Goal: Task Accomplishment & Management: Manage account settings

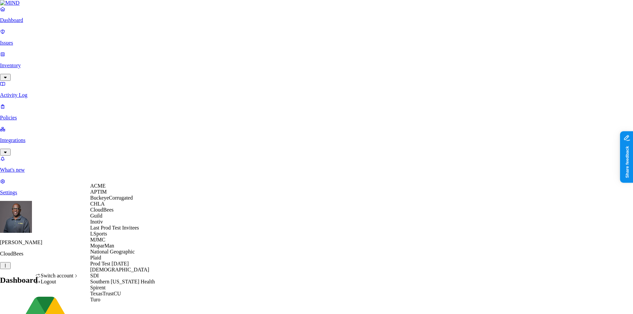
scroll to position [70, 0]
click at [121, 251] on span "National Geographic" at bounding box center [112, 252] width 45 height 6
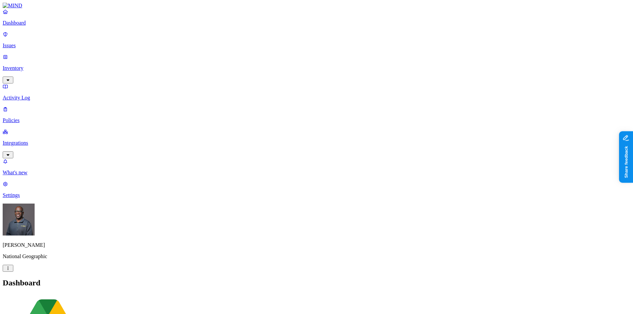
click at [30, 140] on p "Integrations" at bounding box center [316, 143] width 627 height 6
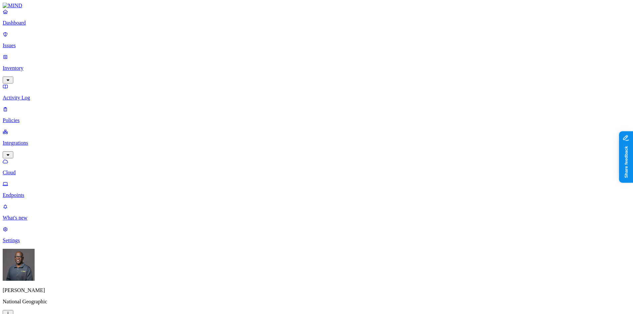
click at [31, 192] on p "Endpoints" at bounding box center [316, 195] width 627 height 6
click at [23, 26] on link "Dashboard" at bounding box center [316, 17] width 627 height 17
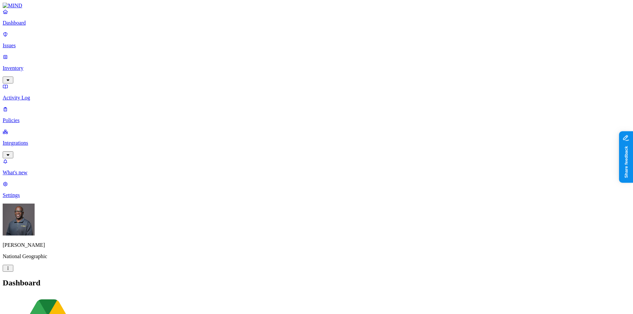
drag, startPoint x: 18, startPoint y: 49, endPoint x: 22, endPoint y: 40, distance: 10.1
click at [18, 54] on link "Inventory" at bounding box center [316, 68] width 627 height 29
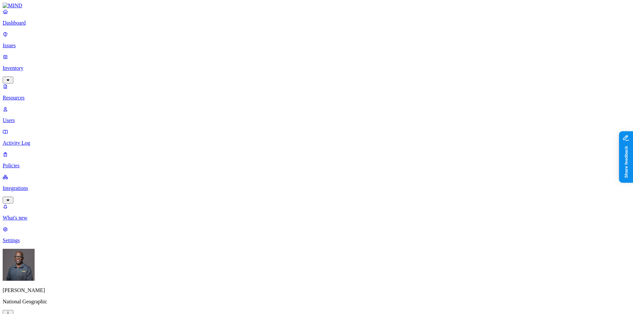
click at [22, 43] on p "Issues" at bounding box center [316, 46] width 627 height 6
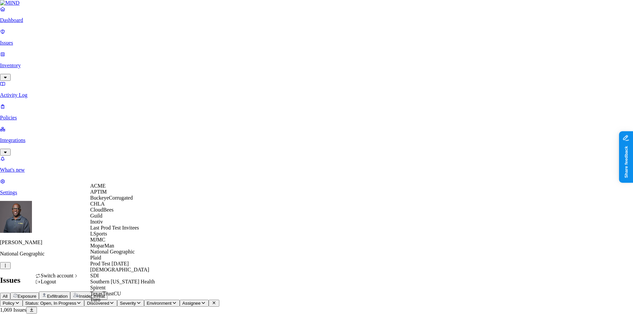
click at [105, 201] on span "BuckeyeCorrugated" at bounding box center [111, 198] width 43 height 6
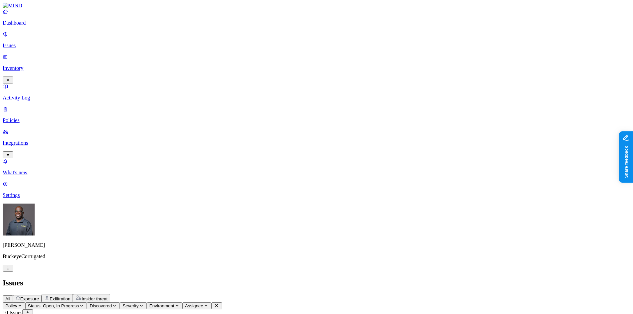
click at [35, 26] on p "Dashboard" at bounding box center [316, 23] width 627 height 6
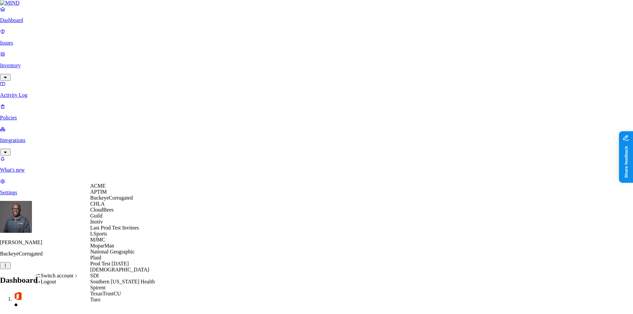
scroll to position [114, 0]
click at [104, 267] on span "[DEMOGRAPHIC_DATA]" at bounding box center [119, 270] width 59 height 6
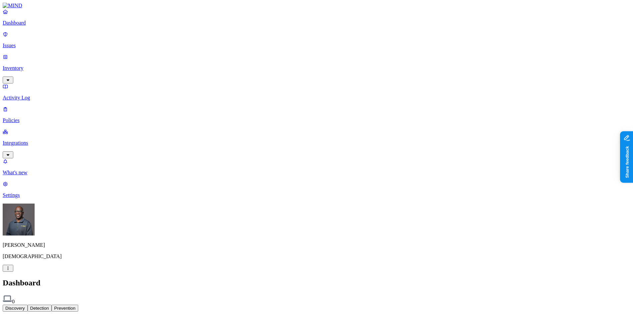
click at [24, 117] on p "Policies" at bounding box center [316, 120] width 627 height 6
click at [22, 140] on p "Integrations" at bounding box center [316, 143] width 627 height 6
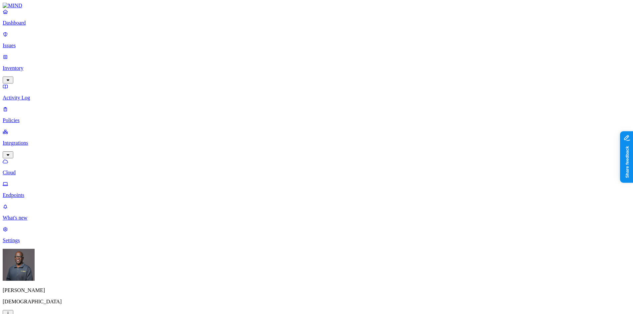
click at [24, 26] on p "Dashboard" at bounding box center [316, 23] width 627 height 6
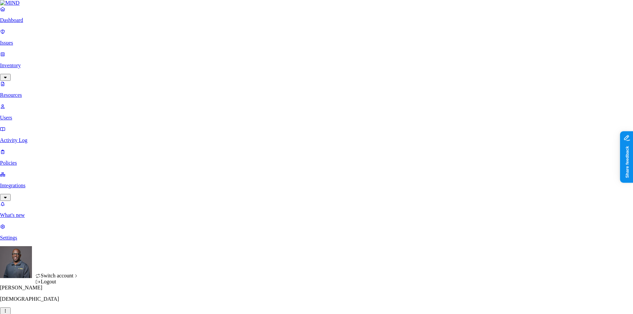
click at [63, 304] on html "Dashboard Issues Inventory Resources Users Activity Log Policies Integrations W…" at bounding box center [316, 228] width 633 height 457
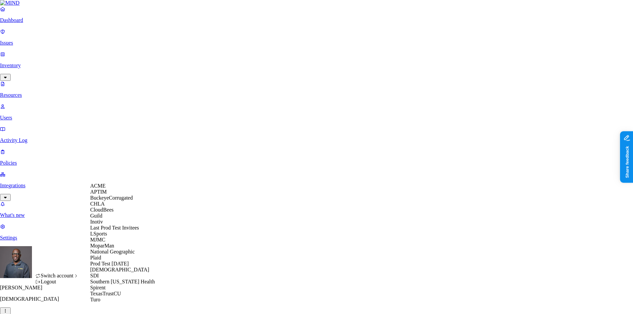
click at [108, 213] on span "CloudBees" at bounding box center [101, 210] width 23 height 6
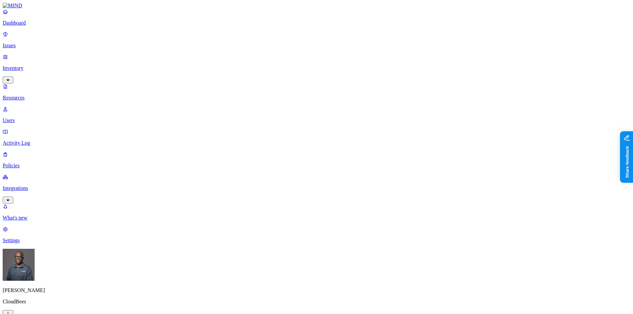
drag, startPoint x: 188, startPoint y: 38, endPoint x: 252, endPoint y: 31, distance: 65.0
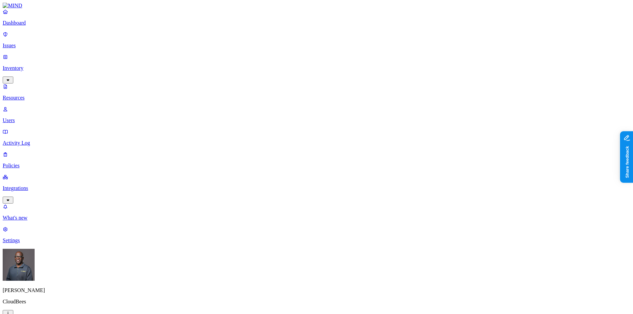
drag, startPoint x: 497, startPoint y: 180, endPoint x: 447, endPoint y: 183, distance: 50.0
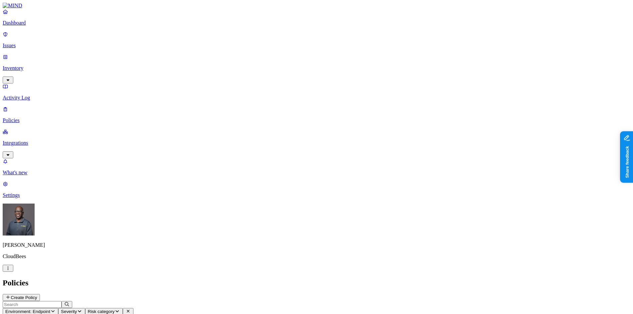
click at [44, 65] on p "Inventory" at bounding box center [316, 68] width 627 height 6
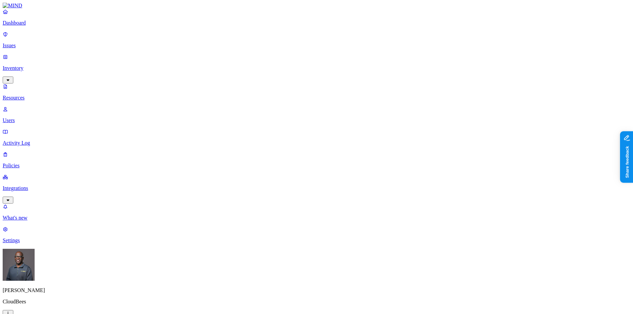
click at [301, 73] on button "button" at bounding box center [303, 74] width 5 height 2
click at [301, 61] on button "button" at bounding box center [303, 62] width 5 height 2
click at [301, 70] on button "button" at bounding box center [303, 73] width 5 height 7
click at [301, 57] on button "button" at bounding box center [303, 60] width 5 height 7
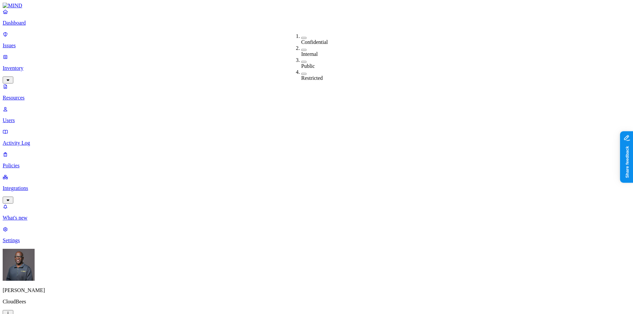
click at [301, 49] on button "button" at bounding box center [303, 50] width 5 height 2
click at [301, 46] on button "button" at bounding box center [303, 48] width 5 height 7
click at [301, 33] on div "Confidential" at bounding box center [301, 39] width 0 height 12
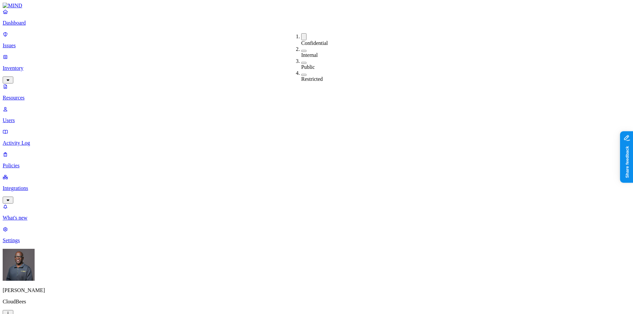
drag, startPoint x: 294, startPoint y: 35, endPoint x: 293, endPoint y: 45, distance: 10.0
click at [301, 34] on button "button" at bounding box center [303, 36] width 5 height 7
click at [301, 49] on button "button" at bounding box center [303, 50] width 5 height 2
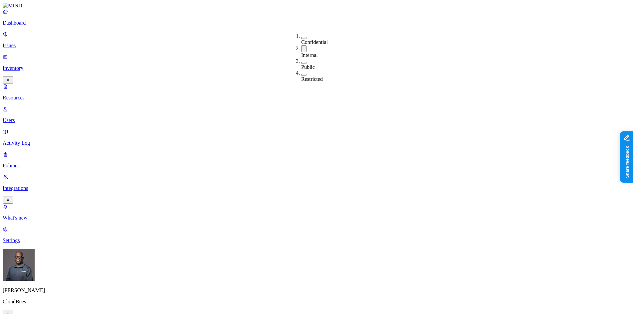
click at [301, 46] on button "button" at bounding box center [303, 48] width 5 height 7
click at [301, 61] on button "button" at bounding box center [303, 62] width 5 height 2
click at [301, 59] on button "button" at bounding box center [303, 60] width 5 height 7
click at [301, 73] on button "button" at bounding box center [303, 74] width 5 height 2
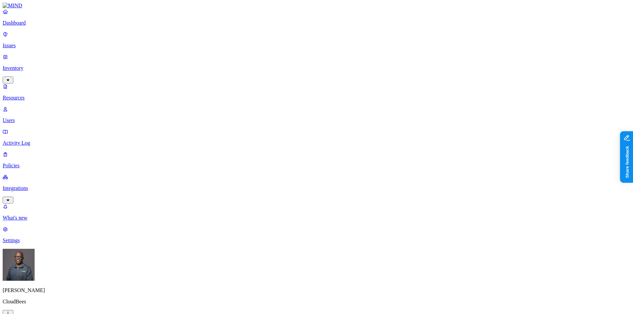
click at [301, 69] on button "button" at bounding box center [303, 72] width 5 height 7
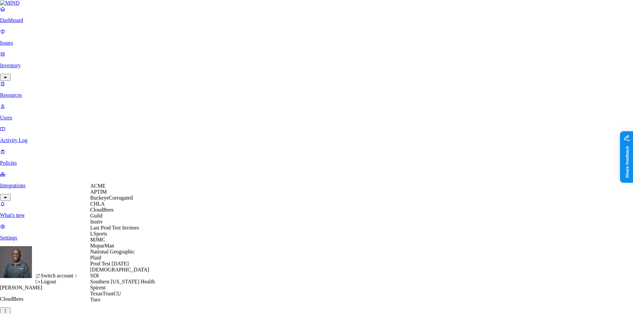
click at [111, 201] on span "BuckeyeCorrugated" at bounding box center [111, 198] width 43 height 6
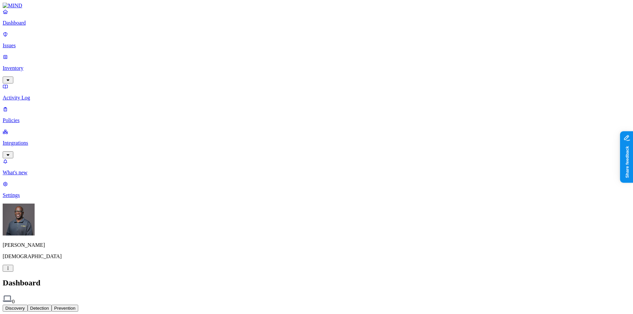
click at [34, 26] on p "Dashboard" at bounding box center [316, 23] width 627 height 6
click at [64, 304] on html "Dashboard Issues Inventory Activity Log Policies Integrations What's new 1 Sett…" at bounding box center [316, 203] width 633 height 407
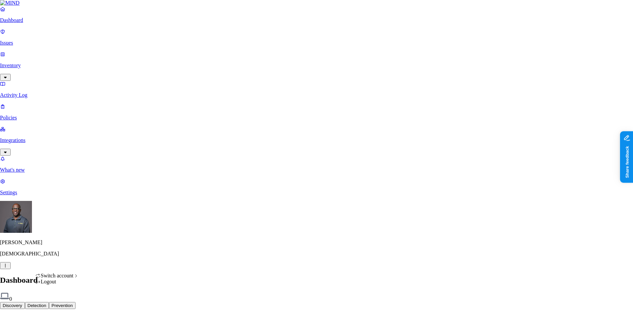
click at [39, 205] on html "Dashboard Issues Inventory Activity Log Policies Integrations What's new 1 Sett…" at bounding box center [316, 202] width 633 height 404
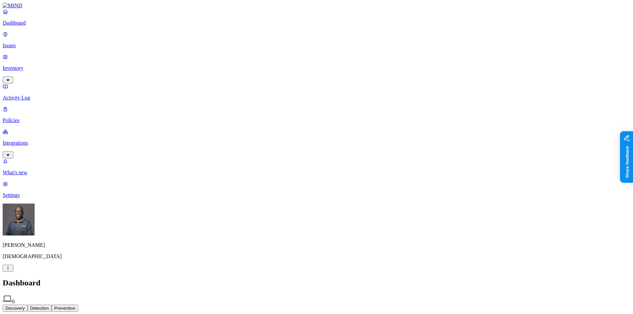
click at [27, 198] on p "Settings" at bounding box center [316, 195] width 627 height 6
click at [63, 304] on html "Dashboard Issues Inventory Activity Log Policies Integrations What's new 1 Sett…" at bounding box center [316, 213] width 633 height 426
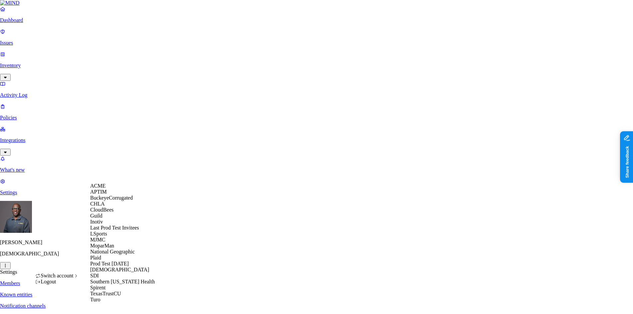
scroll to position [67, 0]
click at [119, 254] on span "National Geographic" at bounding box center [112, 252] width 45 height 6
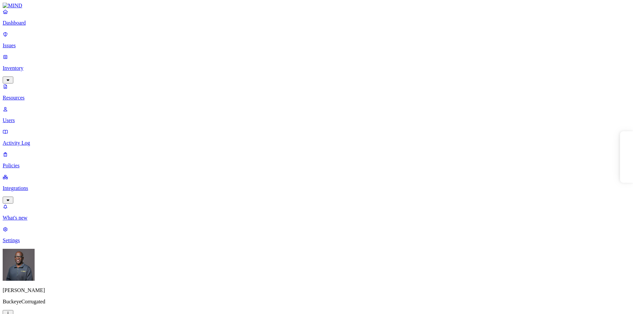
click at [36, 26] on p "Dashboard" at bounding box center [316, 23] width 627 height 6
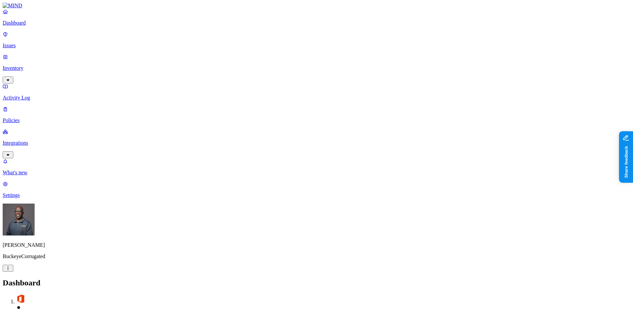
click at [31, 65] on p "Inventory" at bounding box center [316, 68] width 627 height 6
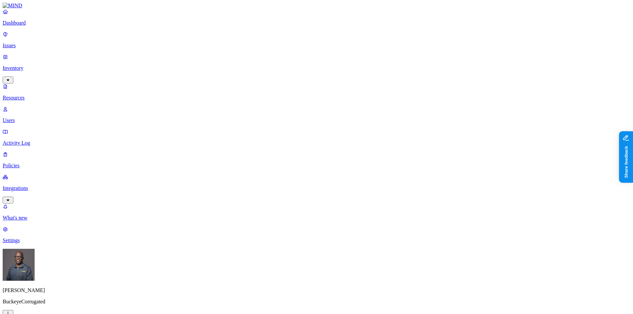
drag, startPoint x: 189, startPoint y: 36, endPoint x: 213, endPoint y: 39, distance: 23.8
click at [29, 163] on p "Policies" at bounding box center [316, 166] width 627 height 6
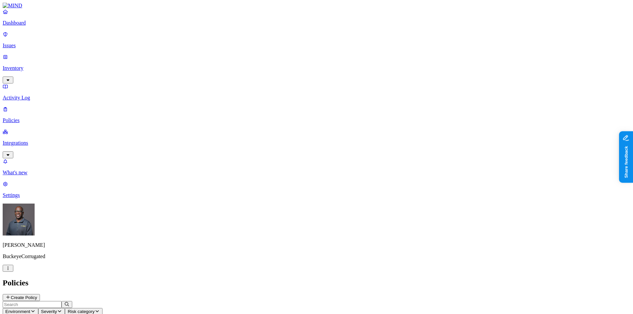
click at [38, 140] on p "Integrations" at bounding box center [316, 143] width 627 height 6
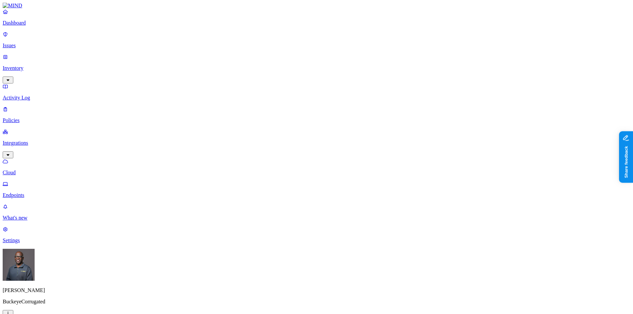
click at [36, 192] on p "Endpoints" at bounding box center [316, 195] width 627 height 6
click at [25, 65] on p "Inventory" at bounding box center [316, 68] width 627 height 6
click at [27, 117] on p "Users" at bounding box center [316, 120] width 627 height 6
drag, startPoint x: 259, startPoint y: 34, endPoint x: 292, endPoint y: 38, distance: 32.8
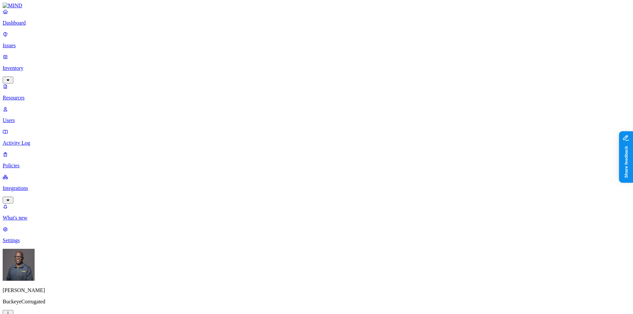
click at [31, 26] on p "Dashboard" at bounding box center [316, 23] width 627 height 6
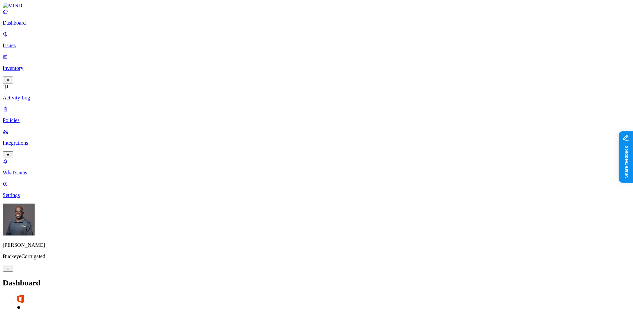
click at [29, 117] on p "Policies" at bounding box center [316, 120] width 627 height 6
click at [30, 140] on p "Integrations" at bounding box center [316, 143] width 627 height 6
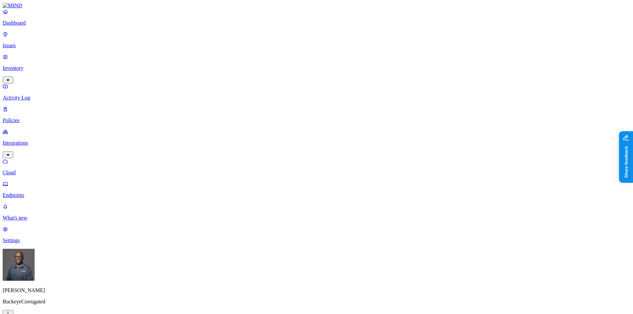
click at [29, 192] on p "Endpoints" at bounding box center [316, 195] width 627 height 6
click at [32, 26] on p "Dashboard" at bounding box center [316, 23] width 627 height 6
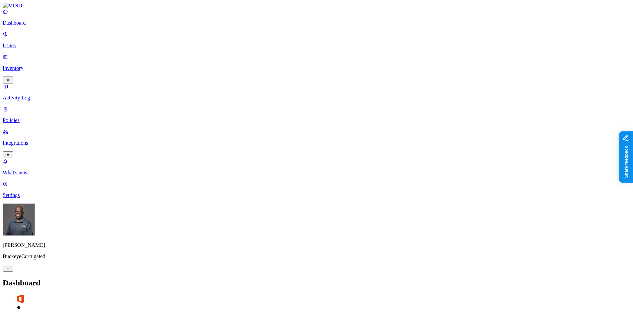
click at [26, 117] on p "Policies" at bounding box center [316, 120] width 627 height 6
click at [27, 140] on p "Integrations" at bounding box center [316, 143] width 627 height 6
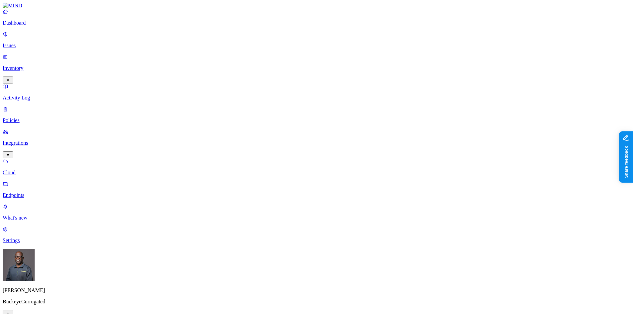
click at [24, 26] on p "Dashboard" at bounding box center [316, 23] width 627 height 6
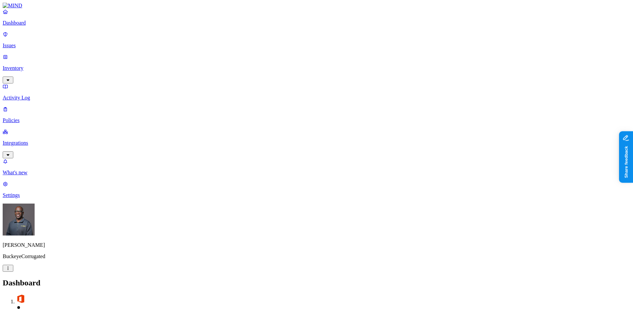
click at [24, 26] on p "Dashboard" at bounding box center [316, 23] width 627 height 6
click at [22, 43] on p "Issues" at bounding box center [316, 46] width 627 height 6
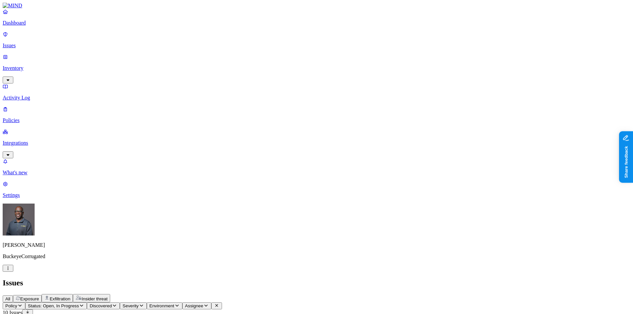
click at [38, 117] on p "Policies" at bounding box center [316, 120] width 627 height 6
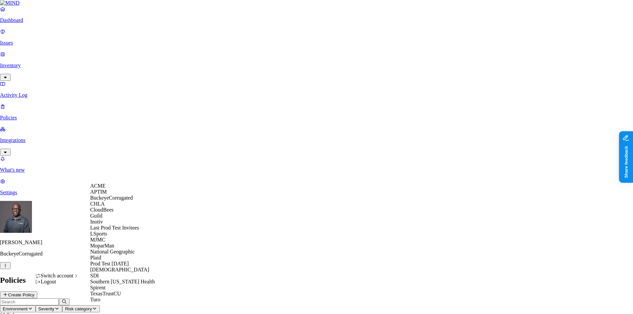
scroll to position [107, 0]
click at [118, 249] on span "National Geographic" at bounding box center [112, 252] width 45 height 6
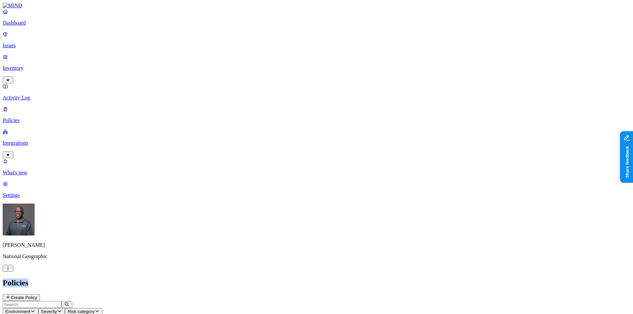
drag, startPoint x: 83, startPoint y: 12, endPoint x: 105, endPoint y: 13, distance: 21.7
click at [105, 278] on h2 "Policies" at bounding box center [316, 282] width 627 height 9
click at [114, 278] on h2 "Policies" at bounding box center [316, 282] width 627 height 9
click at [25, 26] on p "Dashboard" at bounding box center [316, 23] width 627 height 6
click at [45, 65] on p "Inventory" at bounding box center [316, 68] width 627 height 6
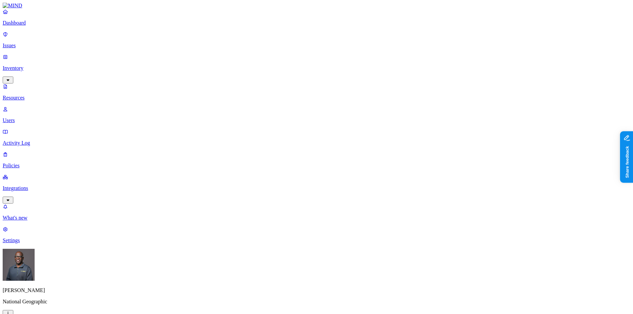
click at [27, 117] on p "Users" at bounding box center [316, 120] width 627 height 6
click at [22, 244] on p "Settings" at bounding box center [316, 241] width 627 height 6
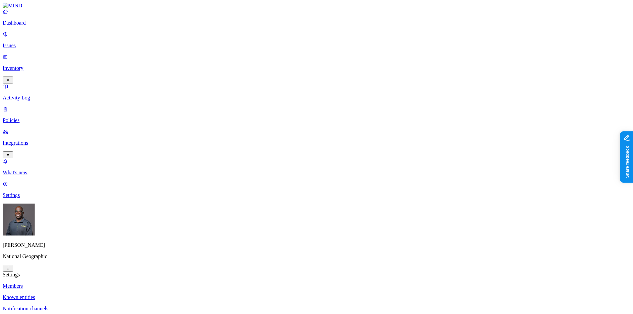
click at [83, 294] on p "Known entities" at bounding box center [316, 297] width 627 height 6
click at [90, 314] on p "Web domains" at bounding box center [316, 320] width 627 height 6
click at [22, 26] on p "Dashboard" at bounding box center [316, 23] width 627 height 6
click at [24, 65] on p "Inventory" at bounding box center [316, 68] width 627 height 6
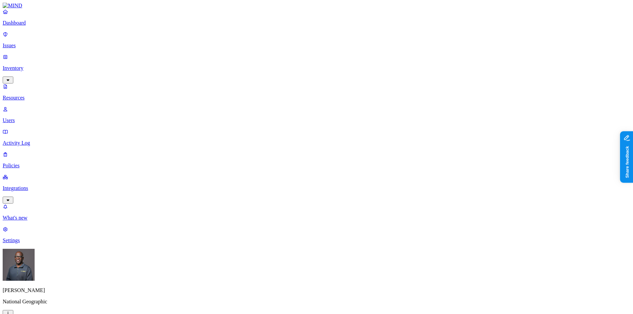
drag, startPoint x: 488, startPoint y: 153, endPoint x: 445, endPoint y: 155, distance: 43.3
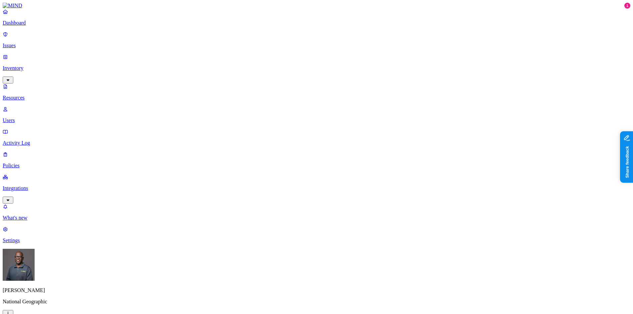
click at [35, 26] on p "Dashboard" at bounding box center [316, 23] width 627 height 6
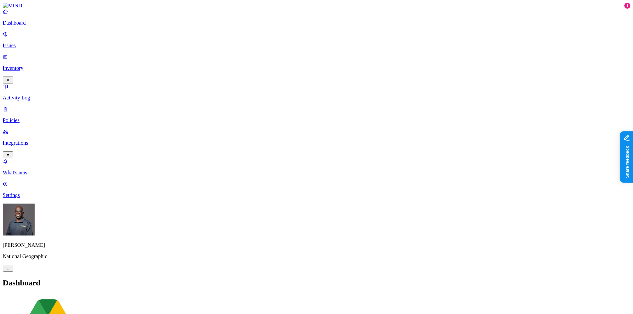
drag, startPoint x: 165, startPoint y: 199, endPoint x: 242, endPoint y: 200, distance: 77.2
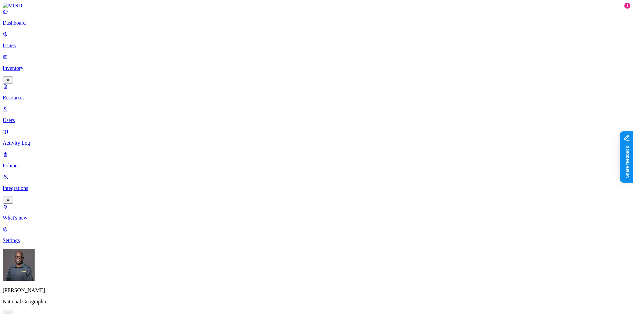
click at [11, 311] on icon "button" at bounding box center [7, 313] width 5 height 4
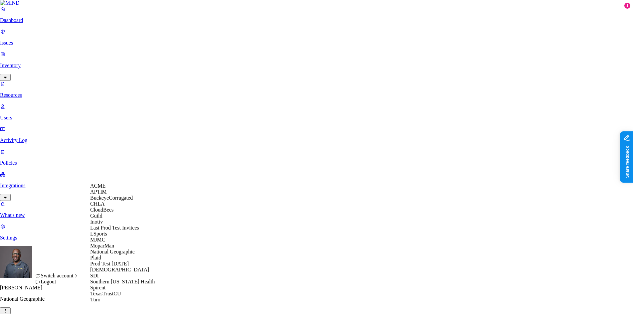
click at [101, 189] on span "ACME" at bounding box center [97, 186] width 15 height 6
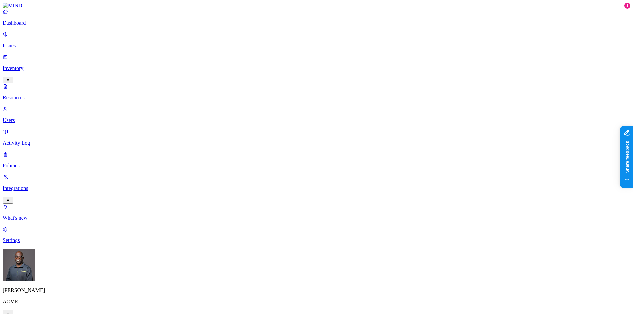
click at [21, 26] on p "Dashboard" at bounding box center [316, 23] width 627 height 6
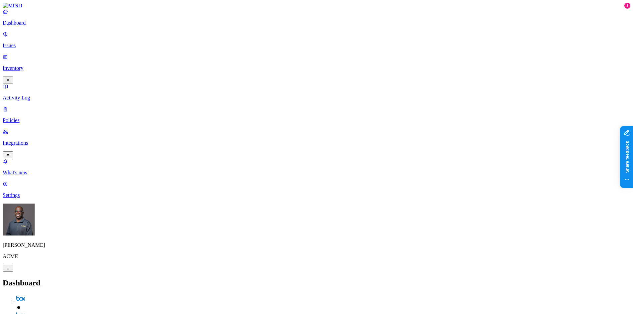
click at [32, 65] on p "Inventory" at bounding box center [316, 68] width 627 height 6
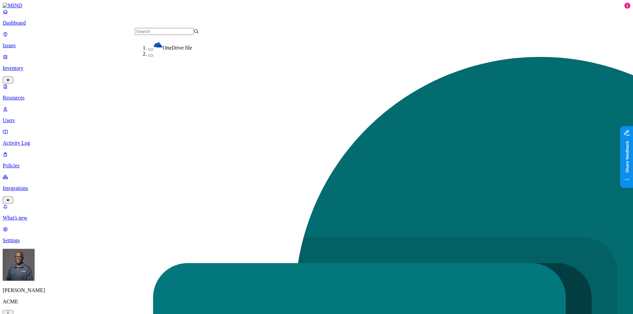
click at [148, 57] on button "button" at bounding box center [150, 56] width 5 height 2
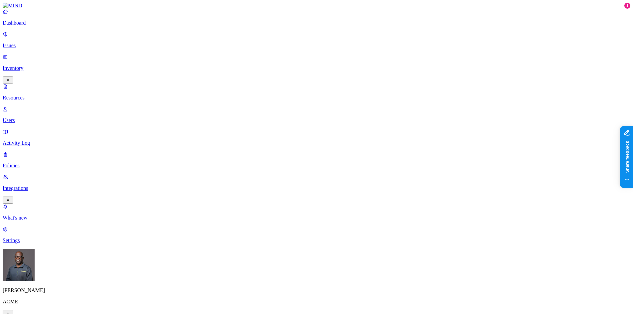
click at [227, 74] on button "button" at bounding box center [229, 75] width 5 height 2
click at [370, 133] on button "button" at bounding box center [372, 134] width 5 height 2
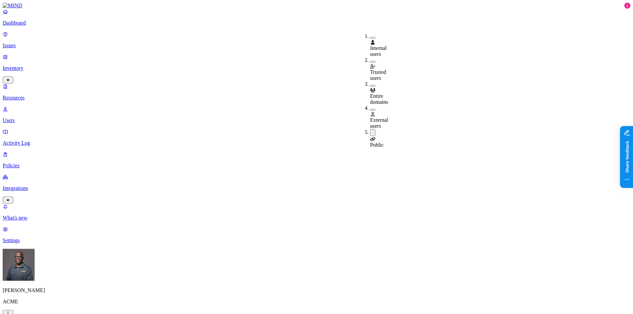
click at [370, 109] on button "button" at bounding box center [372, 110] width 5 height 2
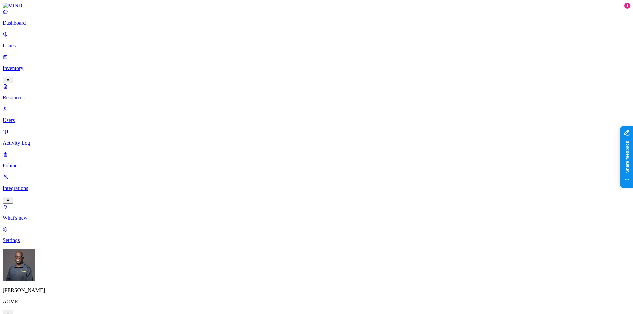
scroll to position [335, 0]
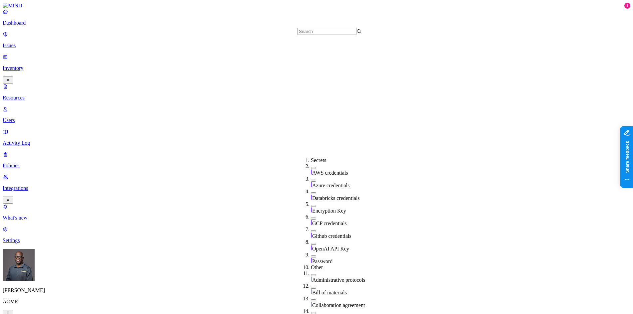
scroll to position [171, 0]
click at [31, 26] on p "Dashboard" at bounding box center [316, 23] width 627 height 6
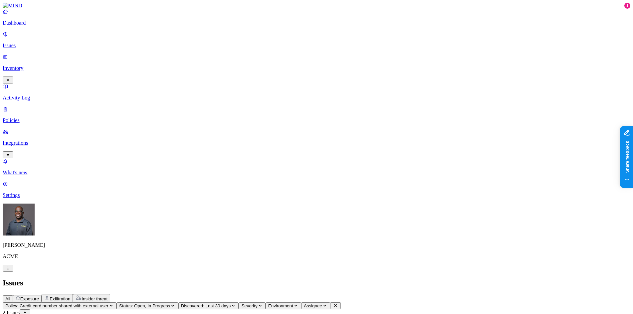
click at [35, 65] on p "Inventory" at bounding box center [316, 68] width 627 height 6
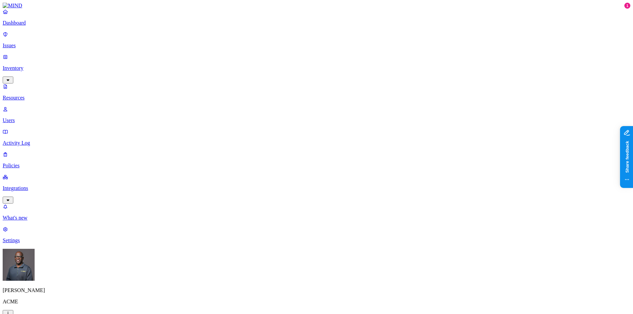
click at [34, 26] on p "Dashboard" at bounding box center [316, 23] width 627 height 6
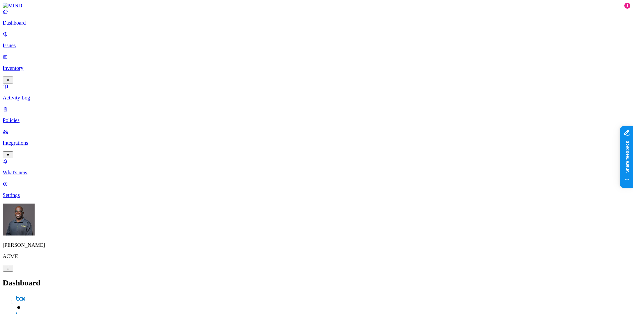
click at [32, 140] on p "Integrations" at bounding box center [316, 143] width 627 height 6
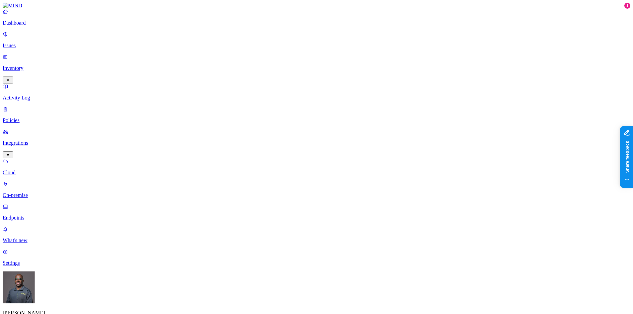
click at [33, 215] on p "Endpoints" at bounding box center [316, 218] width 627 height 6
click at [26, 117] on p "Policies" at bounding box center [316, 120] width 627 height 6
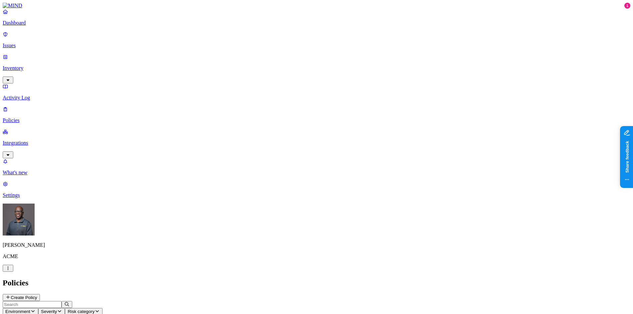
click at [30, 309] on span "Environment" at bounding box center [17, 311] width 25 height 5
click at [157, 63] on span "Endpoint" at bounding box center [158, 66] width 20 height 6
click at [289, 278] on h2 "Policies" at bounding box center [316, 282] width 627 height 9
click at [40, 294] on button "Create Policy" at bounding box center [21, 297] width 37 height 7
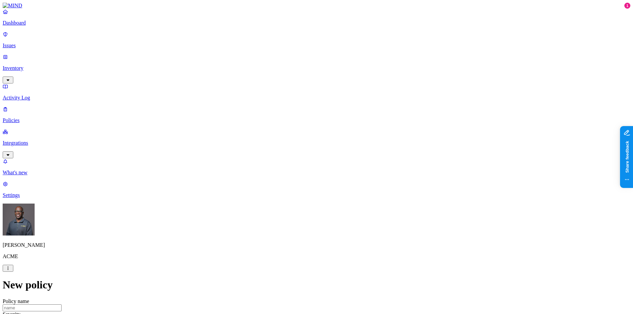
click at [285, 135] on label "Classification" at bounding box center [280, 132] width 29 height 6
click at [272, 170] on button "button" at bounding box center [268, 169] width 5 height 2
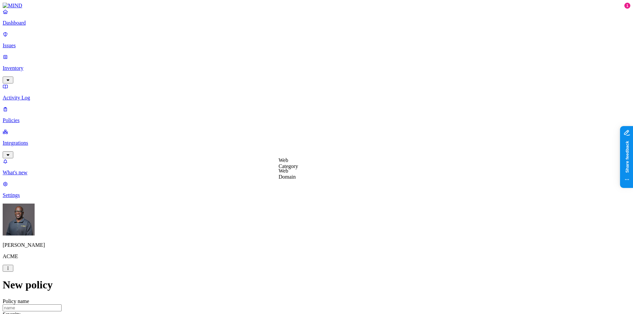
click at [296, 175] on label "Web Domain" at bounding box center [286, 174] width 17 height 12
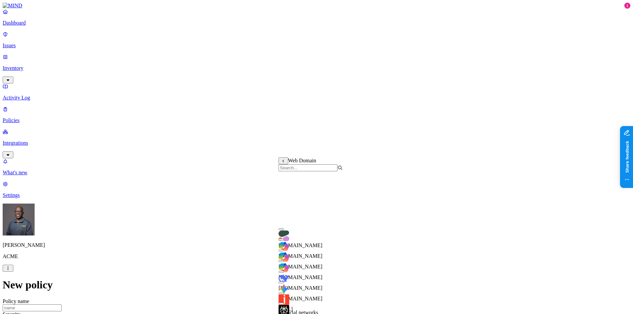
scroll to position [114, 0]
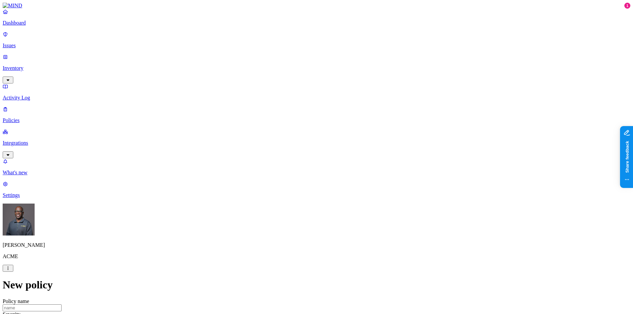
click at [298, 192] on label "Web Category" at bounding box center [288, 191] width 20 height 12
click at [284, 205] on button "button" at bounding box center [280, 204] width 5 height 2
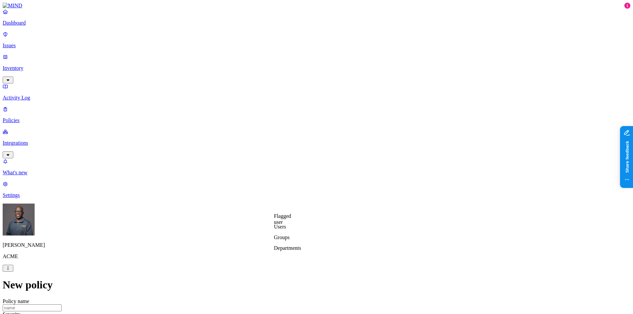
click at [291, 251] on label "Departments" at bounding box center [287, 248] width 27 height 6
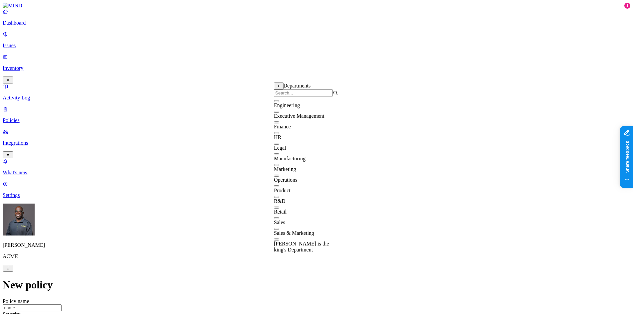
click at [279, 187] on button "button" at bounding box center [276, 186] width 5 height 2
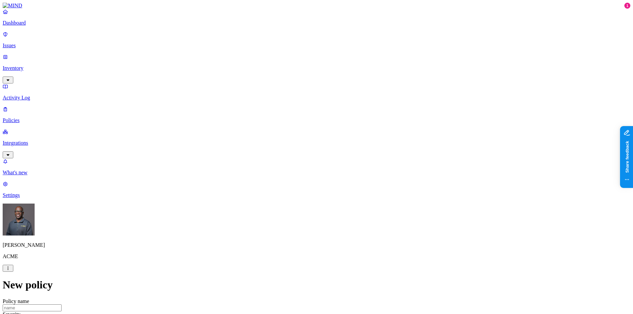
scroll to position [266, 0]
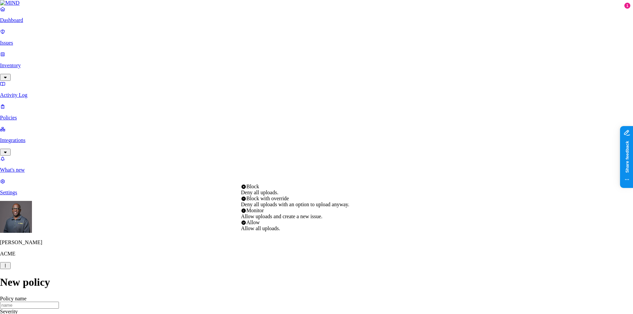
select select "4"
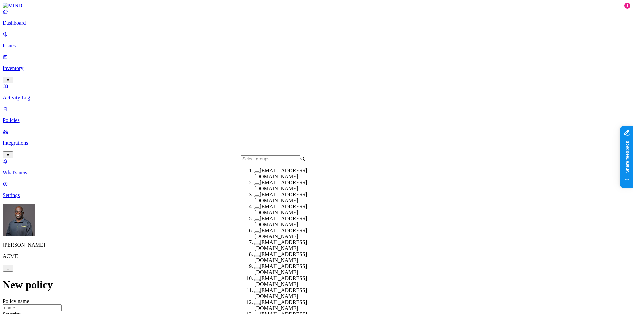
click at [283, 189] on span "allcompany@k14d.onmicrosoft.com" at bounding box center [280, 186] width 53 height 12
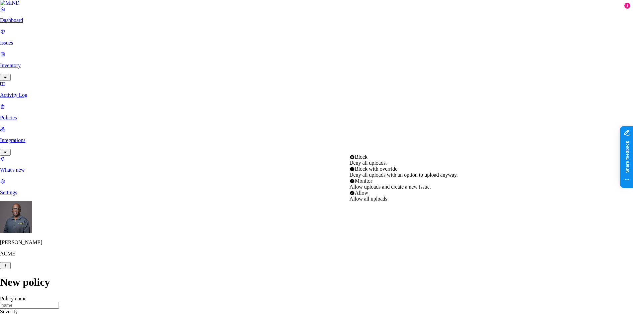
select select "2"
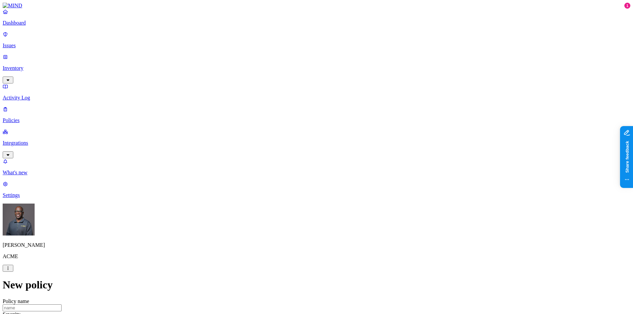
click at [330, 218] on label "AND" at bounding box center [324, 215] width 12 height 6
click at [336, 239] on label "Account type" at bounding box center [327, 236] width 18 height 12
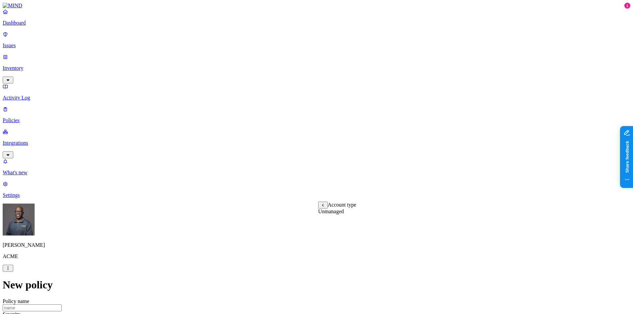
click at [344, 214] on label "Unmanaged" at bounding box center [331, 212] width 26 height 6
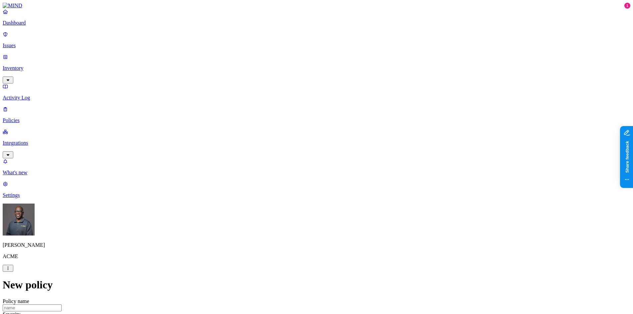
scroll to position [183, 0]
click at [291, 118] on label "Classification" at bounding box center [280, 115] width 29 height 6
drag, startPoint x: 272, startPoint y: 171, endPoint x: 299, endPoint y: 165, distance: 27.2
click at [272, 164] on button "button" at bounding box center [268, 163] width 5 height 2
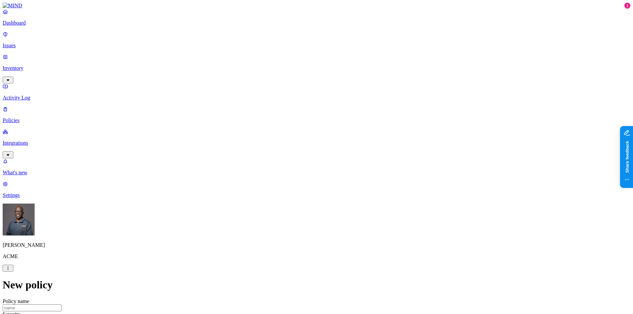
click at [284, 158] on label "External access" at bounding box center [275, 157] width 18 height 12
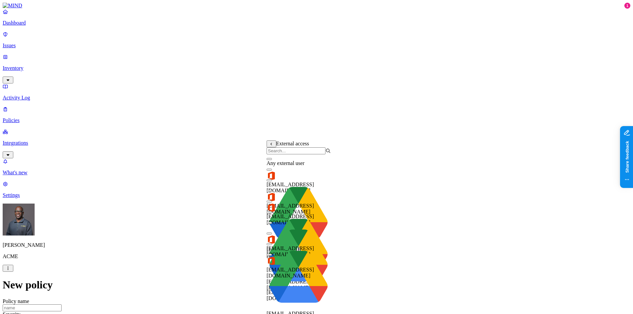
click at [272, 160] on button "button" at bounding box center [268, 159] width 5 height 2
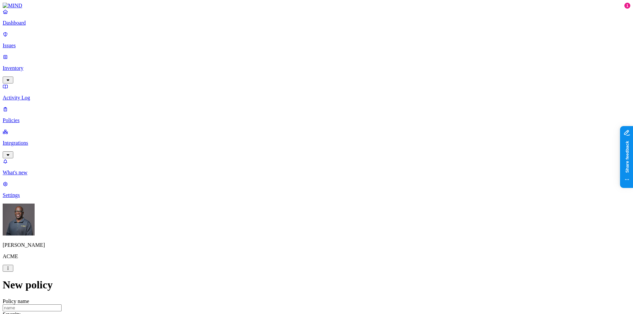
click at [286, 175] on label "Application type" at bounding box center [278, 174] width 25 height 12
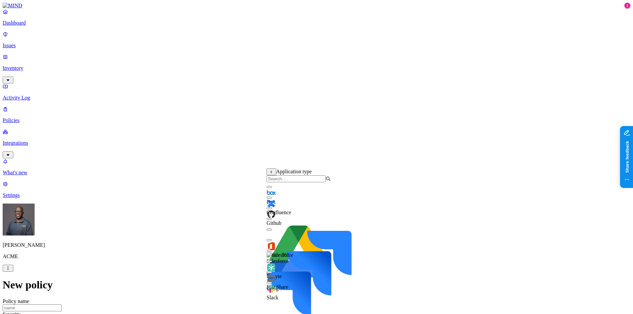
click at [272, 199] on button "button" at bounding box center [268, 198] width 5 height 2
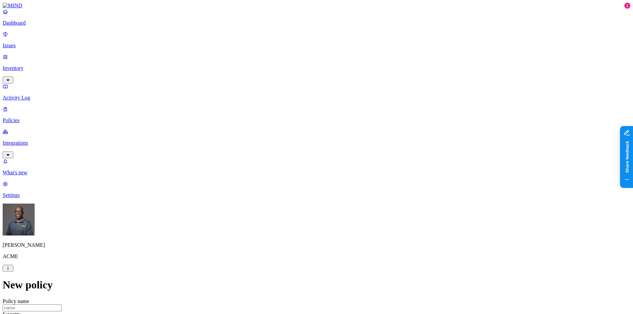
click at [345, 185] on label "Specific application" at bounding box center [342, 185] width 24 height 12
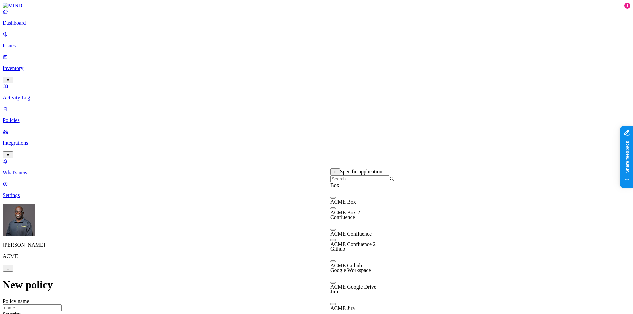
drag, startPoint x: 338, startPoint y: 248, endPoint x: 371, endPoint y: 231, distance: 37.2
click at [336, 241] on button "button" at bounding box center [332, 240] width 5 height 2
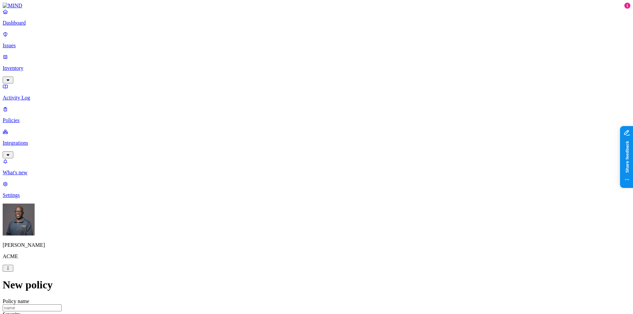
click at [35, 140] on p "Integrations" at bounding box center [316, 143] width 627 height 6
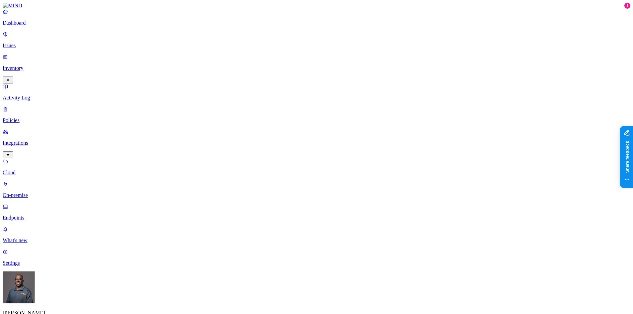
click at [33, 192] on p "On-premise" at bounding box center [316, 195] width 627 height 6
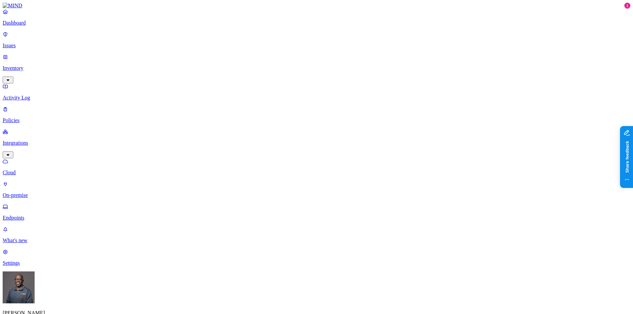
click at [45, 170] on p "Cloud" at bounding box center [316, 173] width 627 height 6
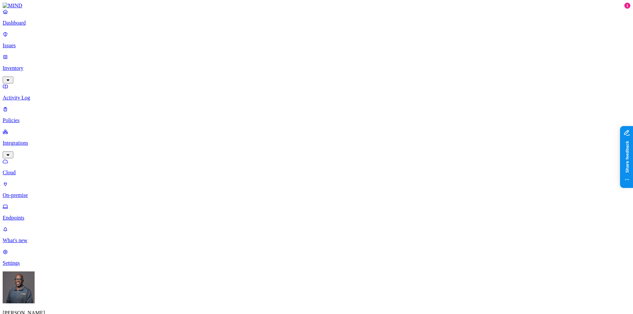
click at [33, 215] on p "Endpoints" at bounding box center [316, 218] width 627 height 6
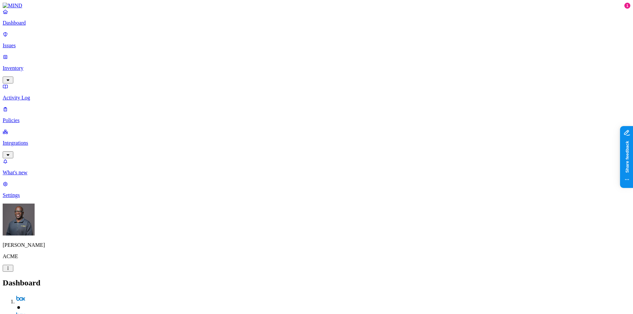
click at [35, 65] on p "Inventory" at bounding box center [316, 68] width 627 height 6
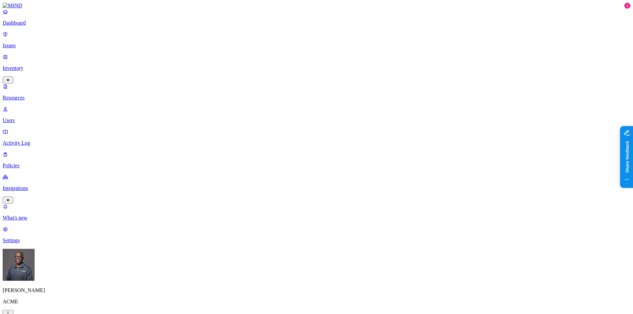
click at [200, 56] on button "button" at bounding box center [202, 57] width 5 height 2
click at [200, 75] on button "button" at bounding box center [202, 76] width 5 height 2
click at [200, 37] on button "button" at bounding box center [202, 38] width 5 height 2
click at [200, 96] on button "button" at bounding box center [202, 97] width 5 height 2
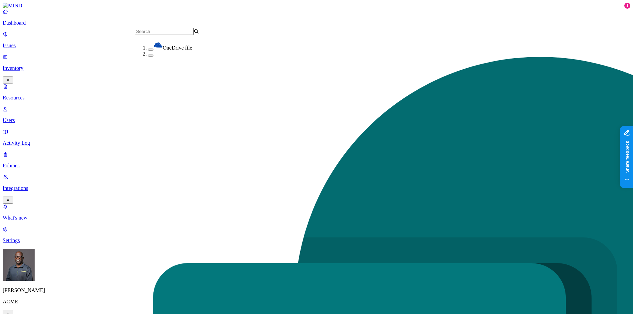
click at [148, 57] on button "button" at bounding box center [150, 56] width 5 height 2
click at [148, 49] on button "button" at bounding box center [150, 50] width 5 height 2
click at [28, 185] on p "Integrations" at bounding box center [316, 188] width 627 height 6
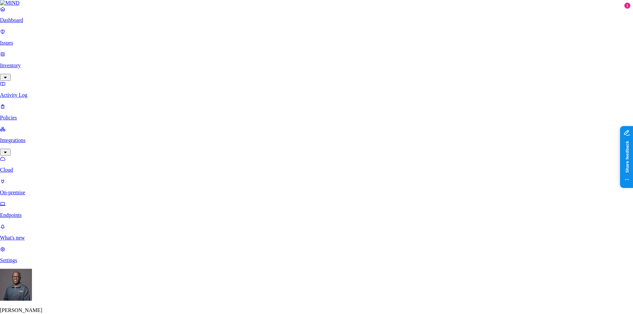
scroll to position [100, 0]
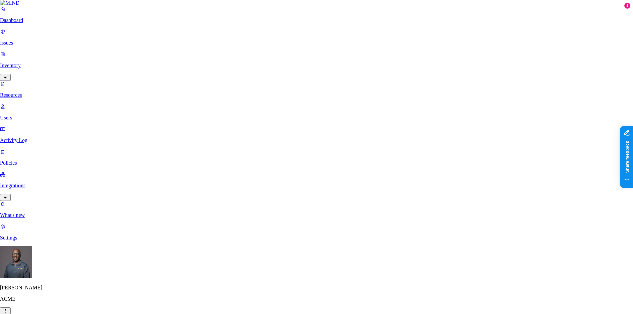
scroll to position [21, 0]
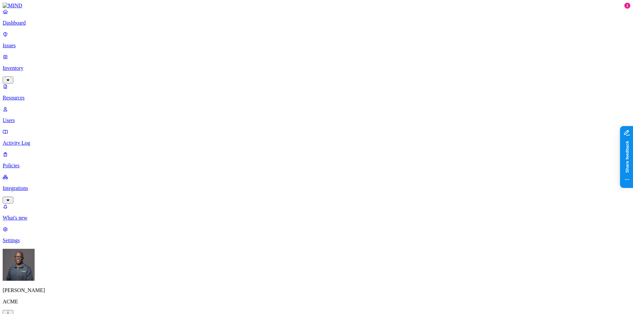
click at [19, 43] on p "Issues" at bounding box center [316, 46] width 627 height 6
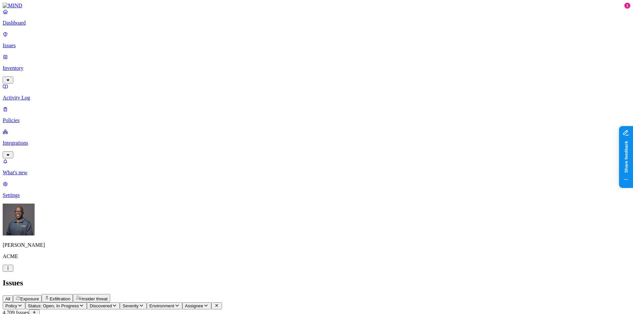
click at [39, 296] on span "Exposure" at bounding box center [29, 298] width 19 height 5
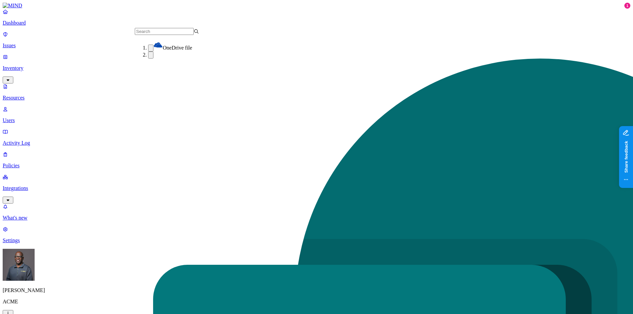
click at [148, 58] on button "button" at bounding box center [150, 55] width 5 height 7
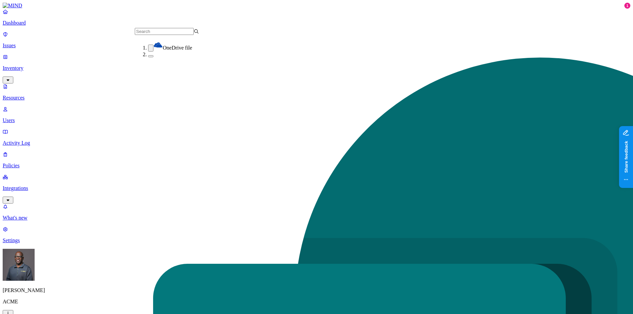
click at [148, 48] on button "button" at bounding box center [150, 48] width 5 height 7
